Goal: Task Accomplishment & Management: Complete application form

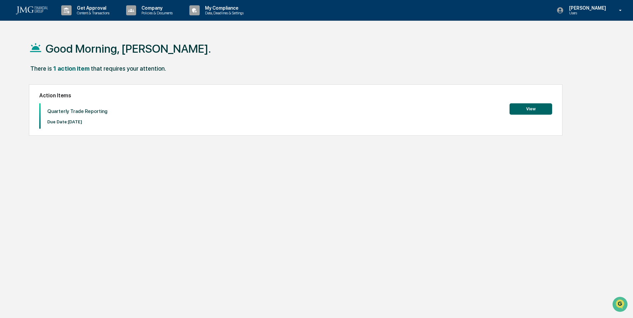
click at [529, 107] on button "View" at bounding box center [531, 108] width 43 height 11
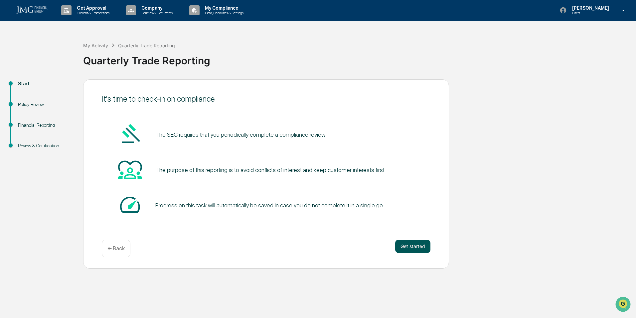
click at [415, 245] on button "Get started" at bounding box center [412, 245] width 35 height 13
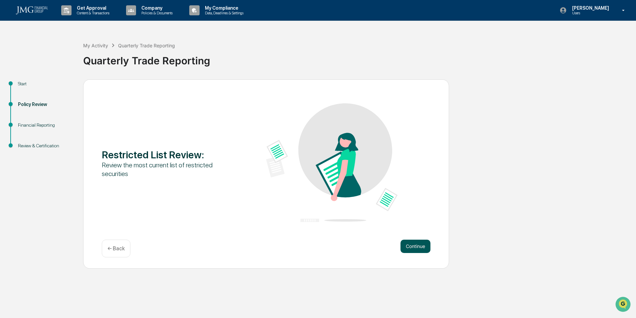
click at [420, 244] on button "Continue" at bounding box center [416, 245] width 30 height 13
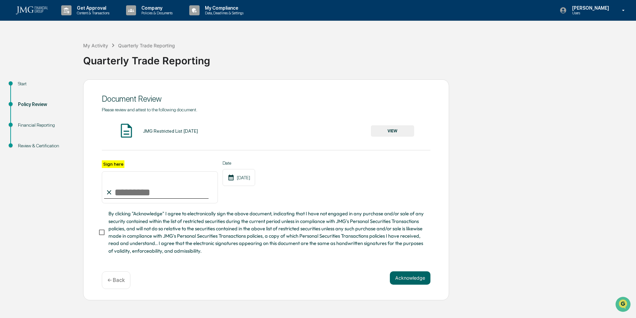
click at [124, 190] on input "Sign here" at bounding box center [160, 187] width 116 height 32
type input "*"
type input "**********"
click at [410, 277] on button "Acknowledge" at bounding box center [410, 277] width 41 height 13
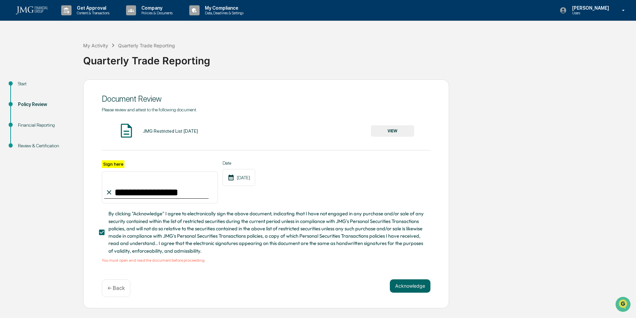
click at [391, 129] on button "VIEW" at bounding box center [392, 130] width 43 height 11
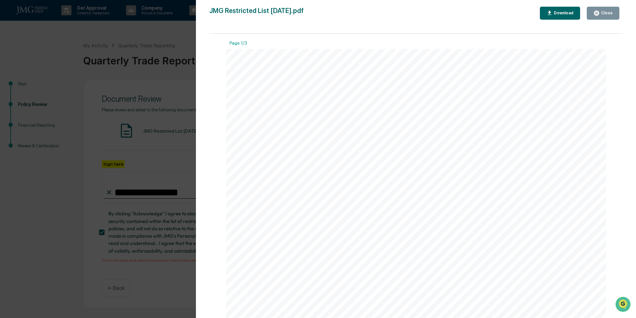
click at [607, 15] on div "Close" at bounding box center [606, 13] width 13 height 5
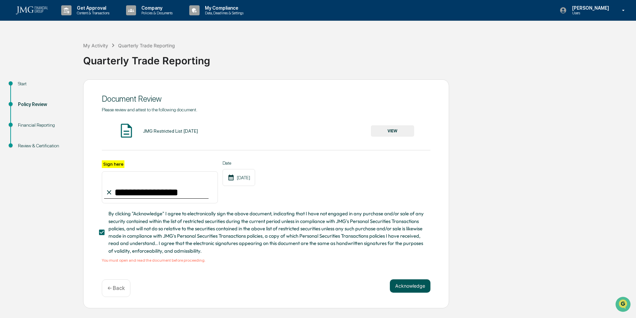
click at [407, 286] on button "Acknowledge" at bounding box center [410, 285] width 41 height 13
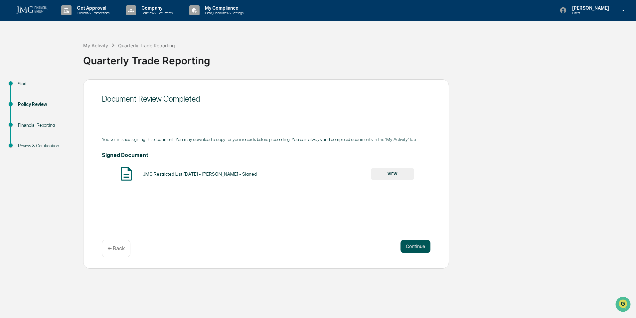
click at [415, 246] on button "Continue" at bounding box center [416, 245] width 30 height 13
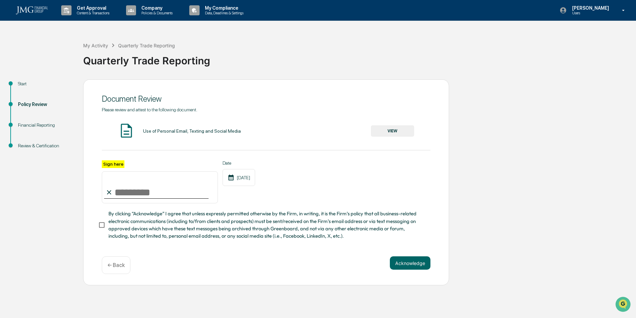
click at [385, 130] on button "VIEW" at bounding box center [392, 130] width 43 height 11
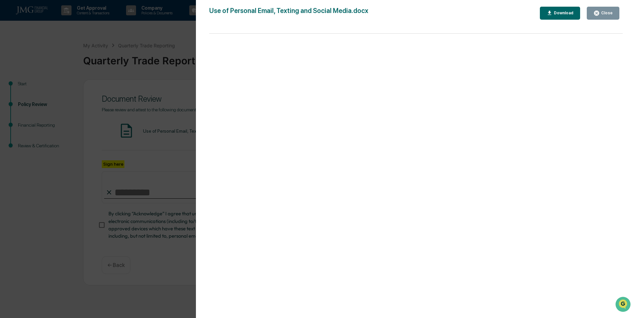
click at [607, 11] on div "Close" at bounding box center [606, 13] width 13 height 5
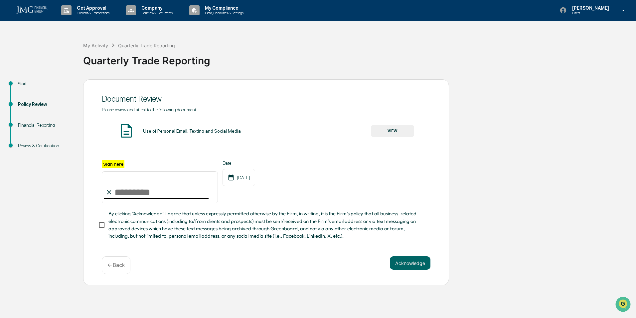
click at [126, 192] on input "Sign here" at bounding box center [160, 187] width 116 height 32
type input "**********"
click at [413, 264] on button "Acknowledge" at bounding box center [410, 262] width 41 height 13
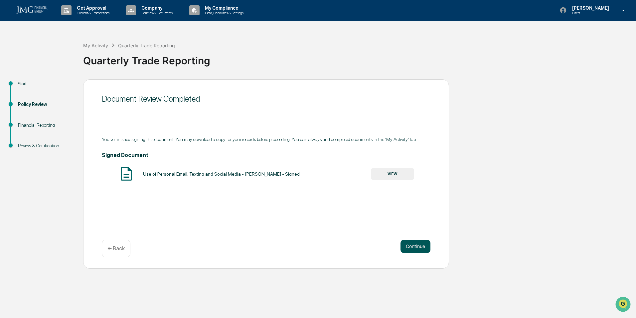
click at [415, 245] on button "Continue" at bounding box center [416, 245] width 30 height 13
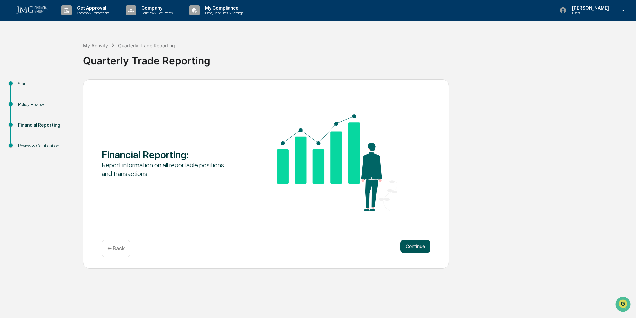
click at [420, 243] on button "Continue" at bounding box center [416, 245] width 30 height 13
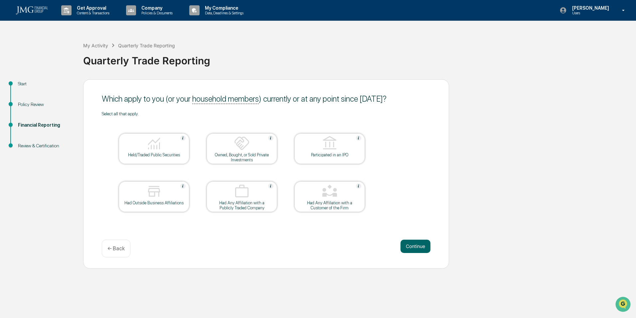
click at [147, 147] on img at bounding box center [154, 143] width 16 height 16
click at [419, 244] on button "Continue" at bounding box center [416, 245] width 30 height 13
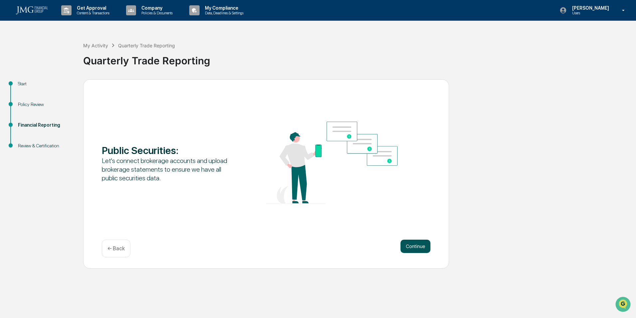
click at [413, 245] on button "Continue" at bounding box center [416, 245] width 30 height 13
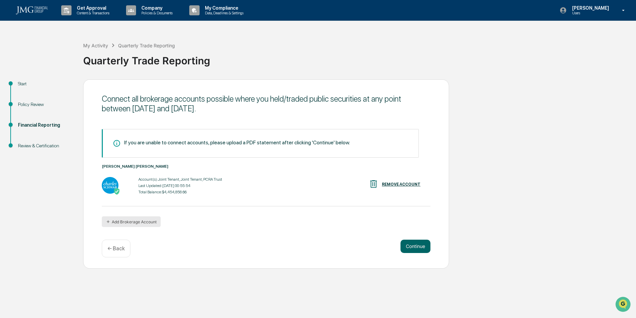
click at [136, 221] on button "Add Brokerage Account" at bounding box center [131, 221] width 59 height 11
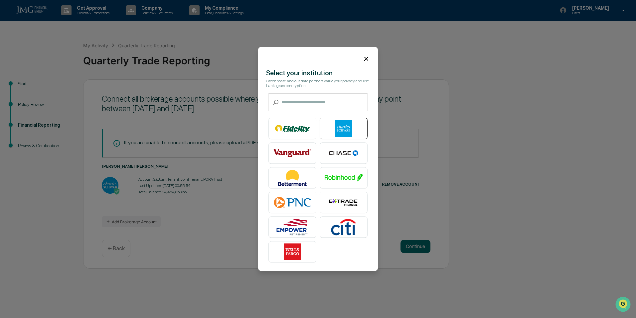
click at [337, 125] on img at bounding box center [344, 128] width 38 height 17
click at [363, 55] on icon at bounding box center [366, 58] width 7 height 7
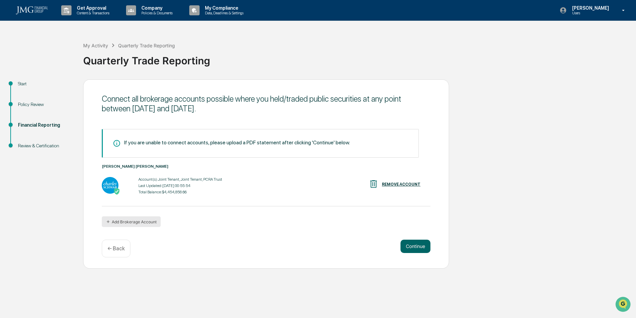
click at [136, 222] on button "Add Brokerage Account" at bounding box center [131, 221] width 59 height 11
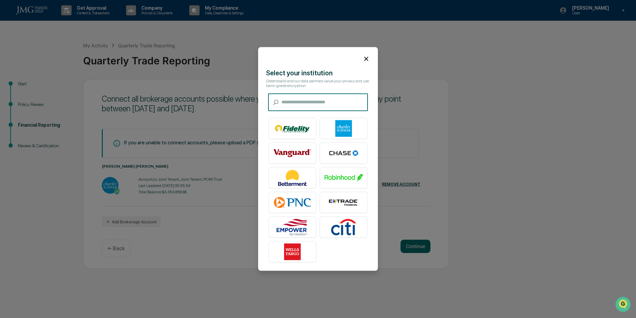
click at [364, 55] on icon at bounding box center [366, 58] width 7 height 7
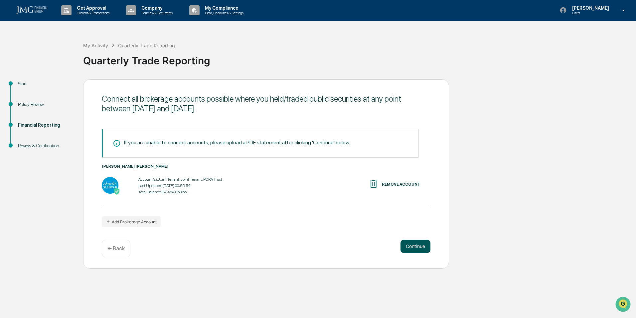
click at [414, 247] on button "Continue" at bounding box center [416, 245] width 30 height 13
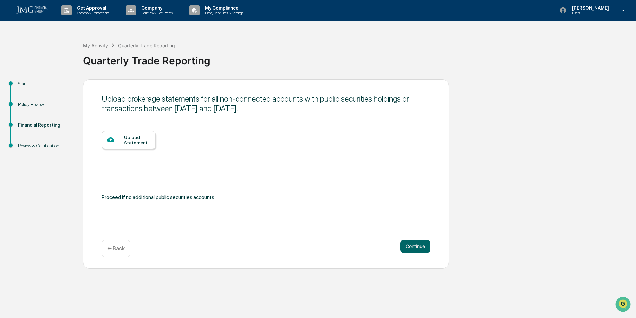
click at [131, 136] on div "Upload Statement" at bounding box center [137, 139] width 26 height 11
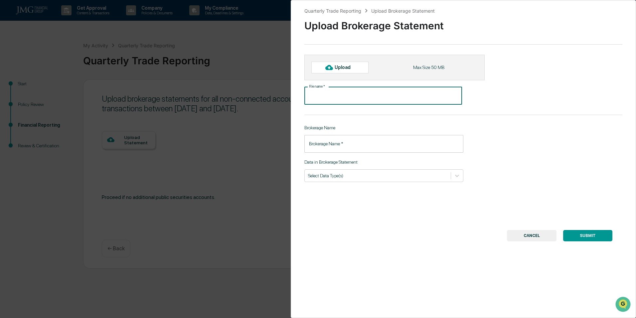
click at [351, 96] on input "File name   *" at bounding box center [384, 96] width 158 height 18
type input "**********"
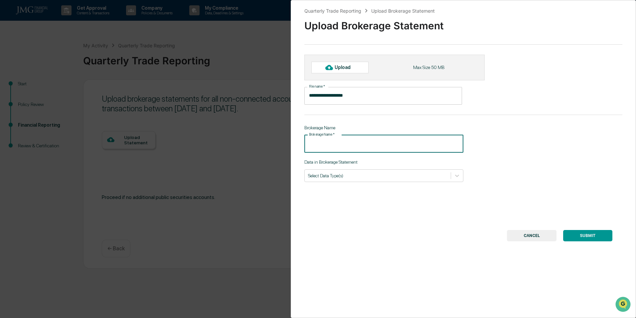
click at [349, 145] on input "Brokerage Name   *" at bounding box center [384, 144] width 159 height 18
type input "**********"
click at [355, 146] on input "**********" at bounding box center [384, 144] width 159 height 18
drag, startPoint x: 355, startPoint y: 144, endPoint x: 294, endPoint y: 146, distance: 60.3
click at [294, 146] on div "**********" at bounding box center [464, 159] width 346 height 318
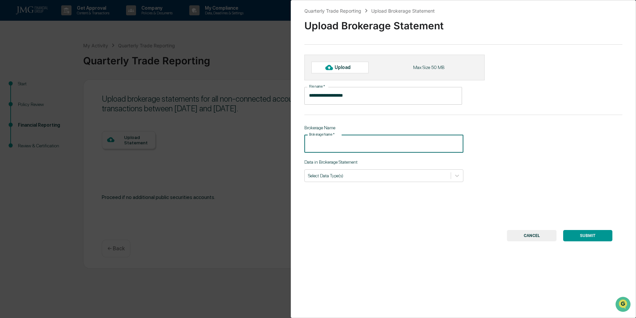
click at [360, 95] on input "**********" at bounding box center [384, 96] width 158 height 18
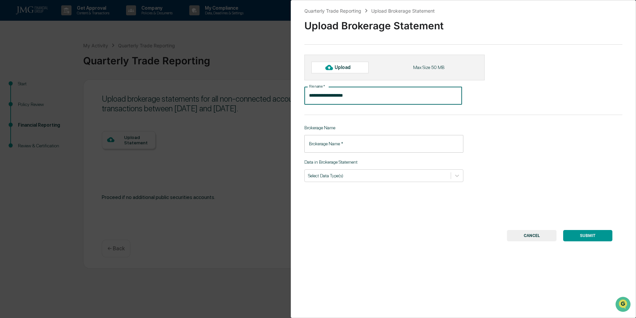
drag, startPoint x: 331, startPoint y: 95, endPoint x: 291, endPoint y: 96, distance: 39.3
click at [292, 96] on div "**********" at bounding box center [464, 159] width 346 height 318
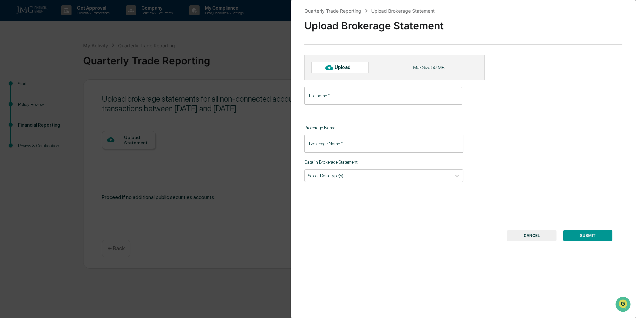
click at [346, 65] on div "Upload" at bounding box center [346, 67] width 22 height 5
type input "**********"
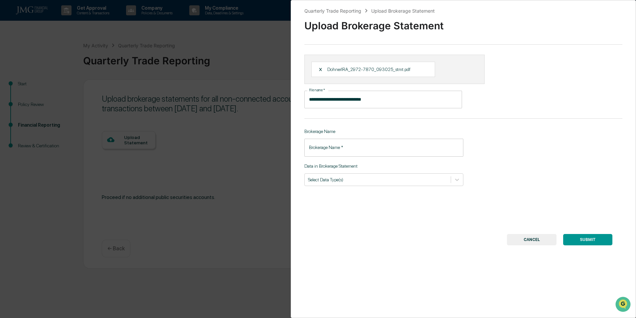
click at [355, 146] on input "Brokerage Name   *" at bounding box center [384, 147] width 159 height 18
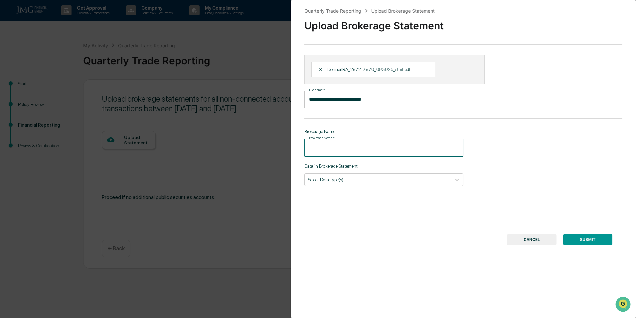
type input "*"
type input "**********"
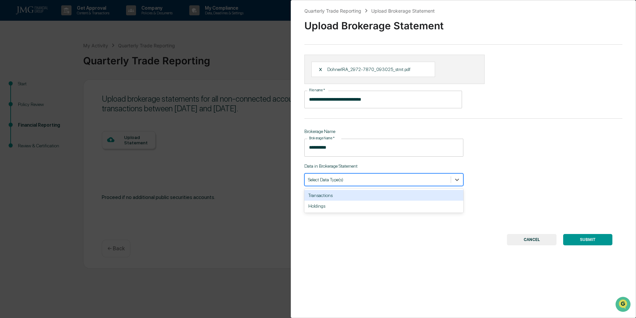
click at [355, 181] on div at bounding box center [377, 179] width 139 height 6
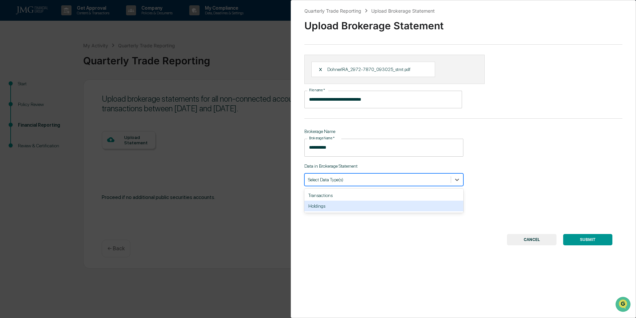
click at [324, 206] on div "Holdings" at bounding box center [384, 205] width 159 height 11
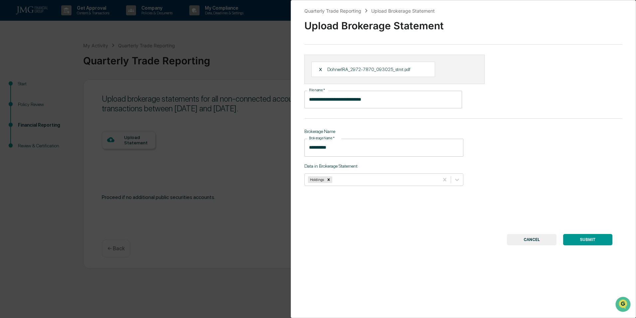
click at [501, 185] on div "**********" at bounding box center [464, 159] width 346 height 318
click at [584, 239] on button "SUBMIT" at bounding box center [588, 239] width 49 height 11
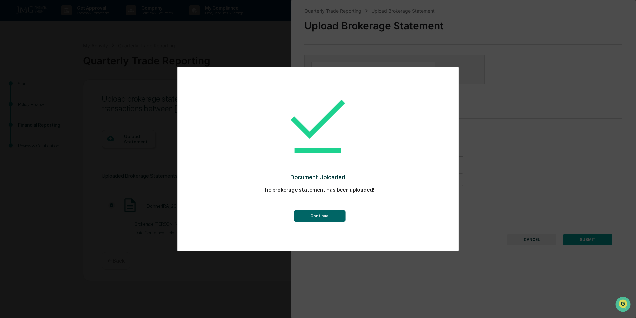
click at [321, 215] on button "Continue" at bounding box center [320, 215] width 52 height 11
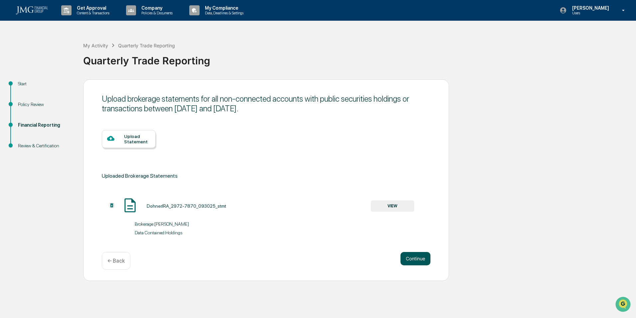
click at [412, 258] on button "Continue" at bounding box center [416, 258] width 30 height 13
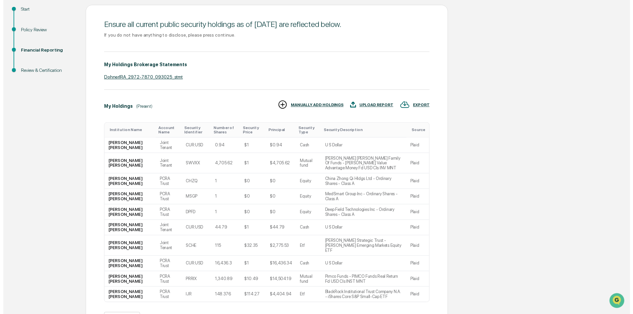
scroll to position [110, 0]
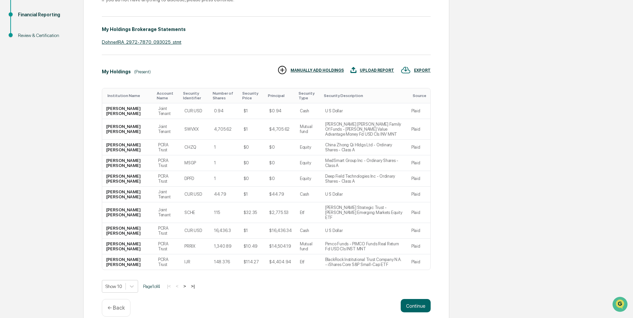
click at [110, 304] on p "← Back" at bounding box center [116, 307] width 17 height 6
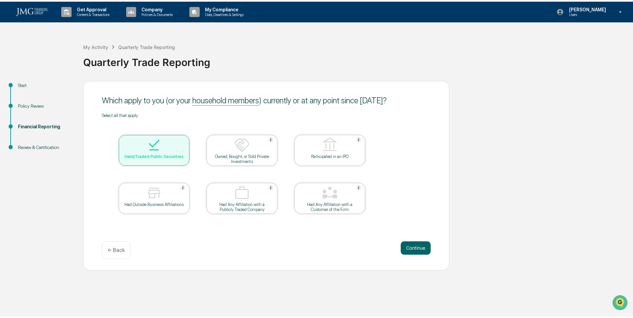
scroll to position [0, 0]
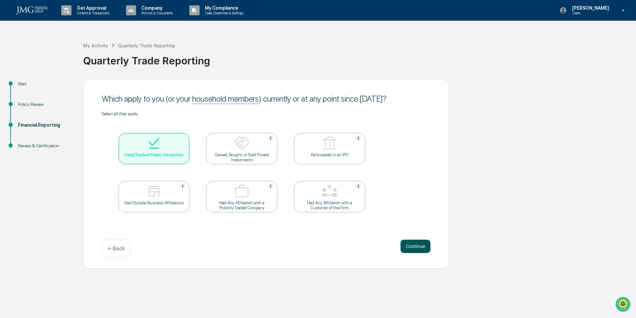
click at [415, 245] on button "Continue" at bounding box center [416, 245] width 30 height 13
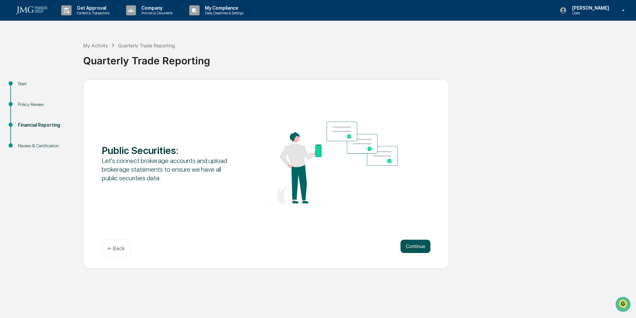
click at [411, 245] on button "Continue" at bounding box center [416, 245] width 30 height 13
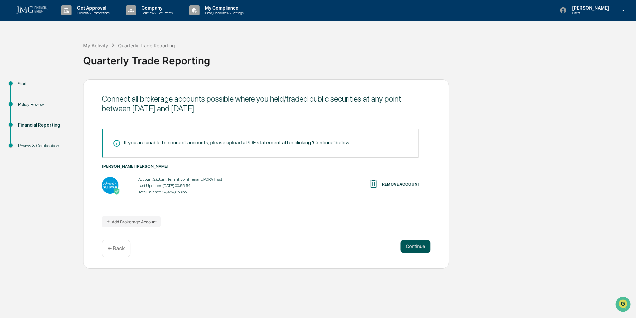
click at [415, 245] on button "Continue" at bounding box center [416, 245] width 30 height 13
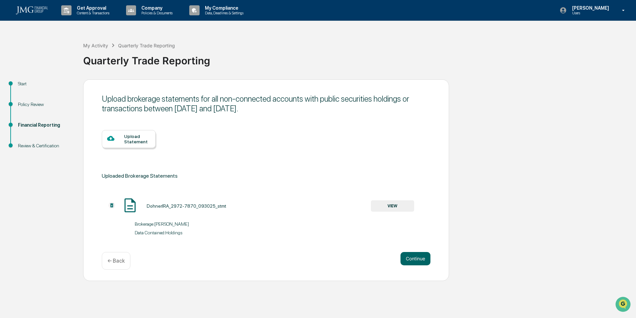
click at [134, 134] on div "Upload Statement" at bounding box center [137, 138] width 26 height 11
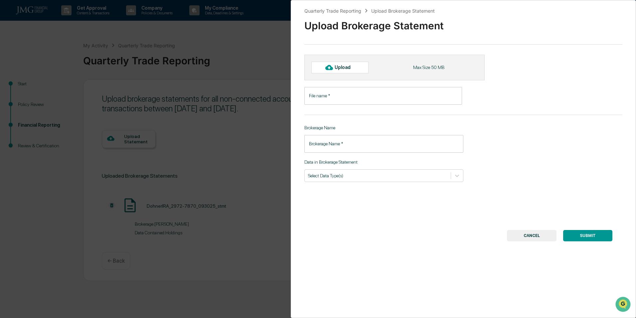
click at [363, 93] on input "File name   *" at bounding box center [384, 96] width 158 height 18
click at [347, 67] on div "Upload" at bounding box center [346, 67] width 22 height 5
type input "**********"
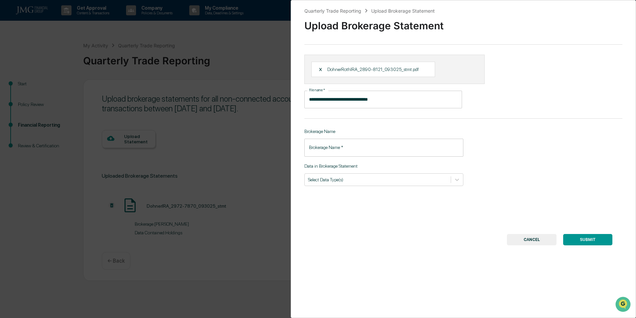
drag, startPoint x: 338, startPoint y: 148, endPoint x: 343, endPoint y: 148, distance: 5.0
click at [338, 148] on input "Brokerage Name   *" at bounding box center [384, 147] width 159 height 18
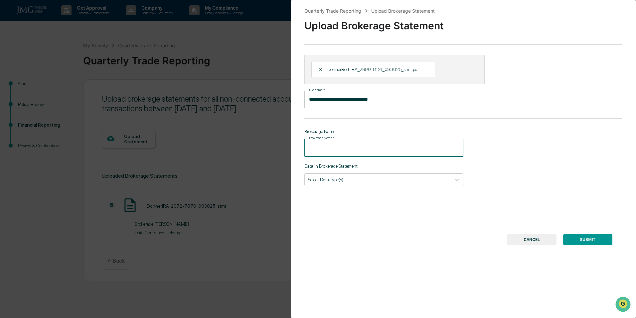
type input "*"
type input "**********"
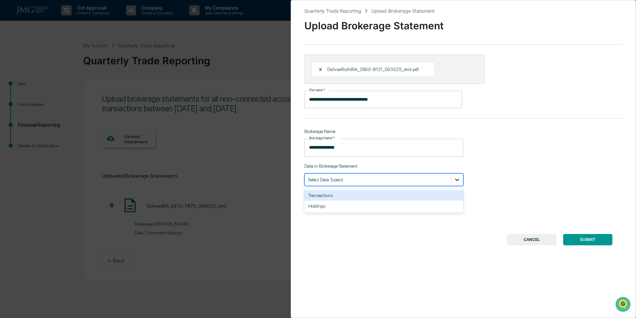
click at [454, 181] on icon at bounding box center [457, 179] width 7 height 7
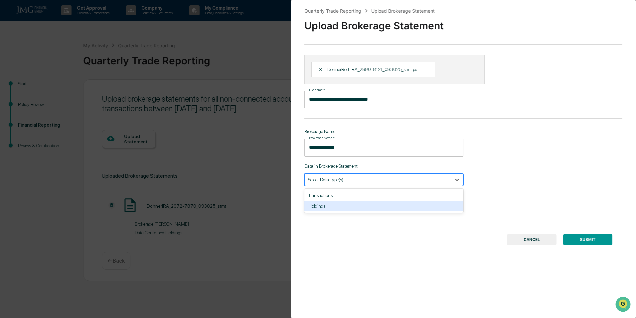
click at [333, 207] on div "Holdings" at bounding box center [384, 205] width 159 height 11
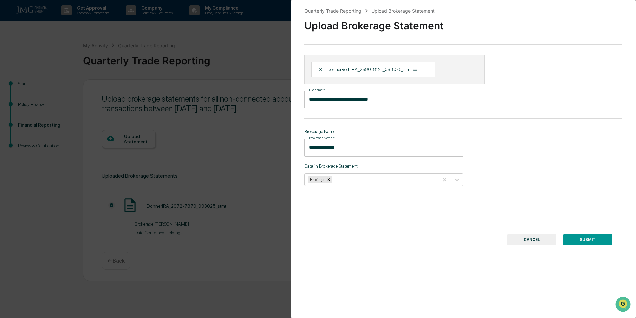
click at [587, 239] on button "SUBMIT" at bounding box center [588, 239] width 49 height 11
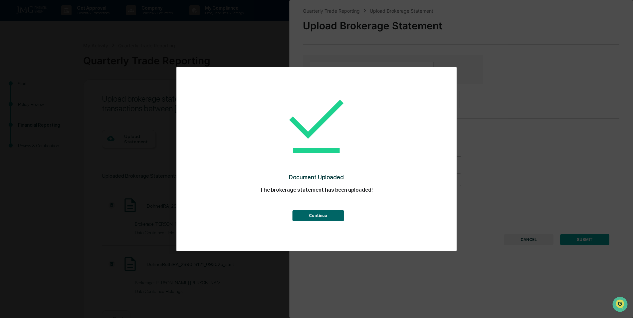
click at [318, 214] on button "Continue" at bounding box center [318, 215] width 52 height 11
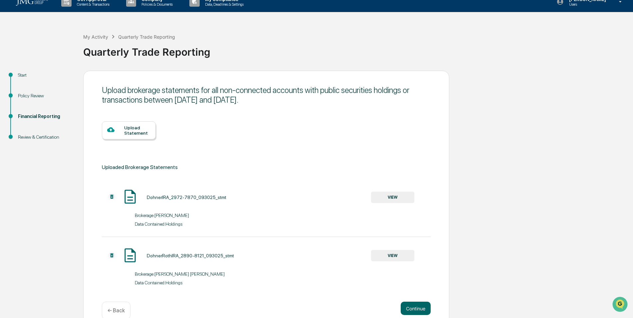
scroll to position [21, 0]
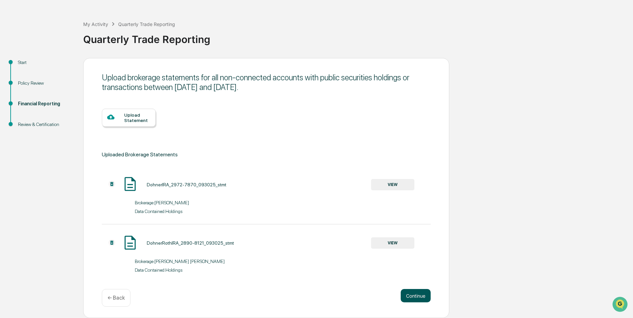
click at [422, 295] on button "Continue" at bounding box center [416, 295] width 30 height 13
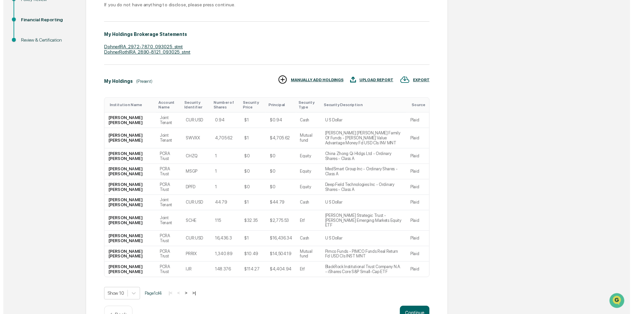
scroll to position [116, 0]
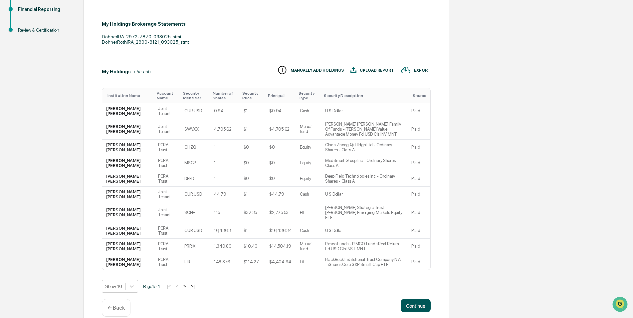
click at [416, 299] on button "Continue" at bounding box center [416, 305] width 30 height 13
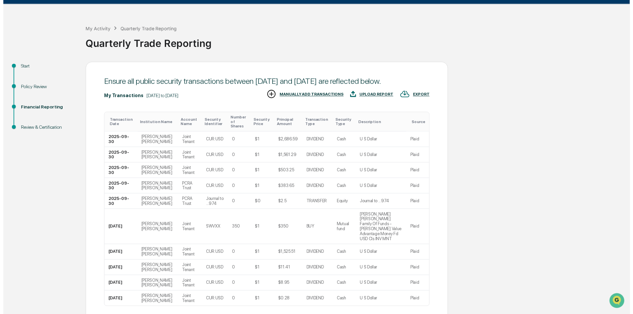
scroll to position [62, 0]
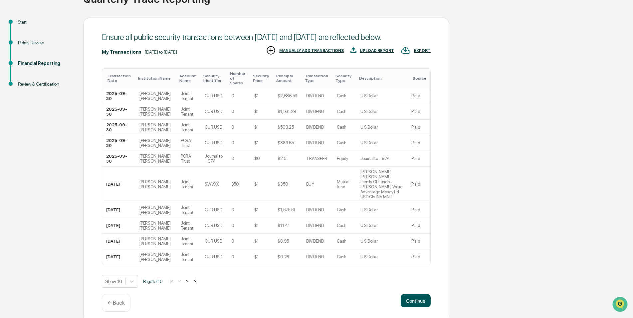
click at [414, 296] on button "Continue" at bounding box center [416, 300] width 30 height 13
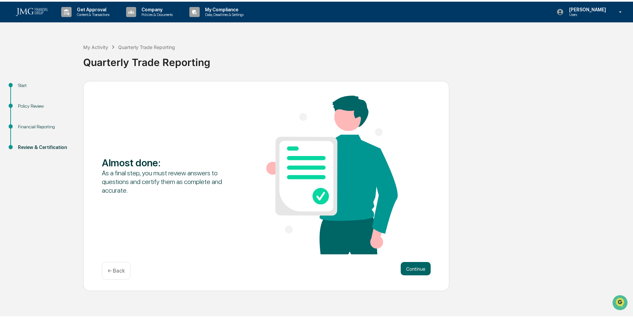
scroll to position [0, 0]
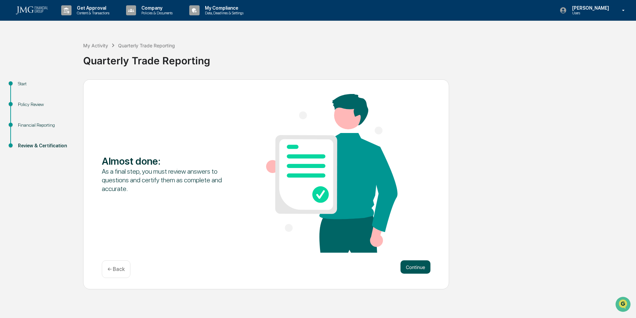
click at [413, 265] on button "Continue" at bounding box center [416, 266] width 30 height 13
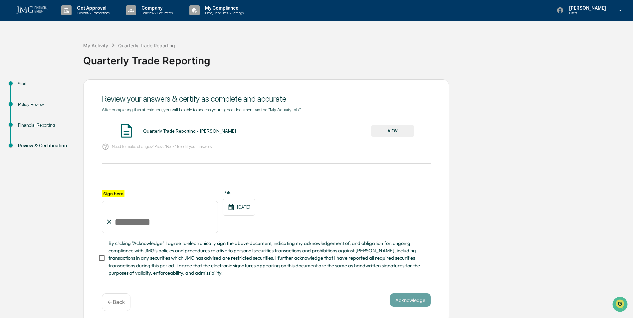
click at [119, 221] on input "Sign here" at bounding box center [160, 217] width 116 height 32
type input "**********"
click at [414, 300] on button "Acknowledge" at bounding box center [410, 299] width 41 height 13
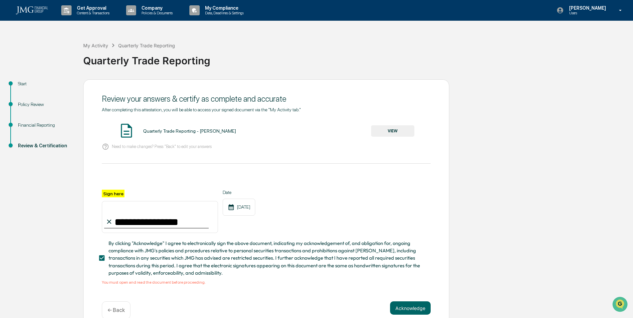
click at [394, 127] on button "VIEW" at bounding box center [392, 130] width 43 height 11
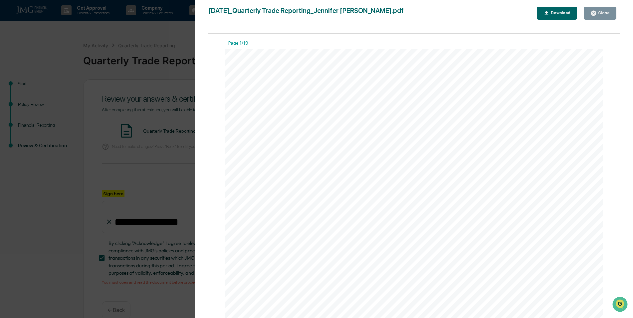
click at [605, 8] on button "Close" at bounding box center [600, 13] width 33 height 13
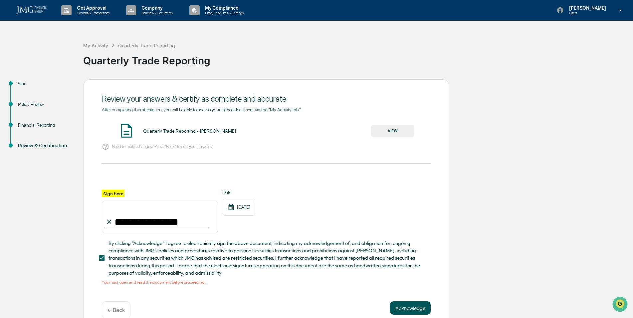
click at [408, 309] on button "Acknowledge" at bounding box center [410, 307] width 41 height 13
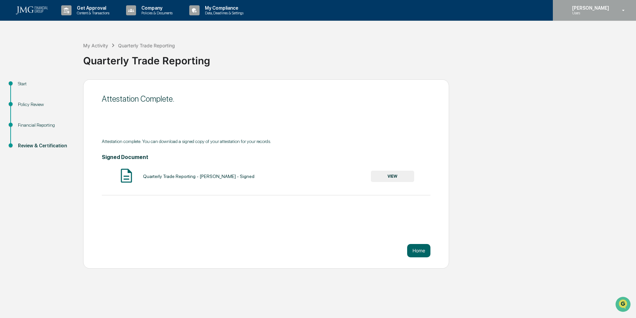
click at [600, 9] on p "[PERSON_NAME]" at bounding box center [590, 7] width 46 height 5
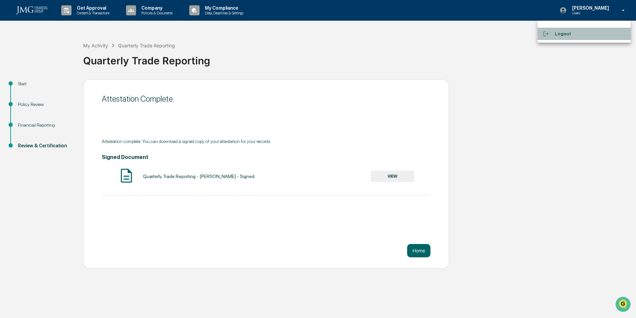
click at [569, 33] on li "Logout" at bounding box center [584, 34] width 93 height 12
